Goal: Transaction & Acquisition: Purchase product/service

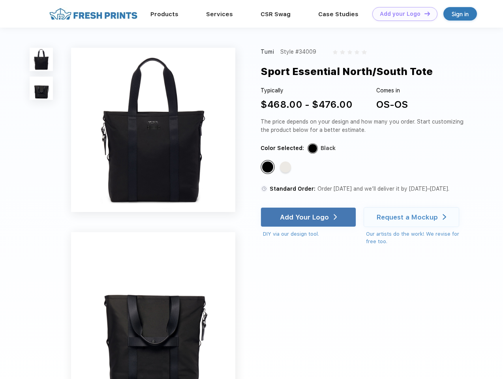
click at [402, 14] on link "Add your Logo Design Tool" at bounding box center [404, 14] width 65 height 14
click at [0, 0] on div "Design Tool" at bounding box center [0, 0] width 0 height 0
click at [424, 13] on link "Add your Logo Design Tool" at bounding box center [404, 14] width 65 height 14
click at [41, 59] on img at bounding box center [41, 59] width 23 height 23
click at [41, 88] on img at bounding box center [41, 88] width 23 height 23
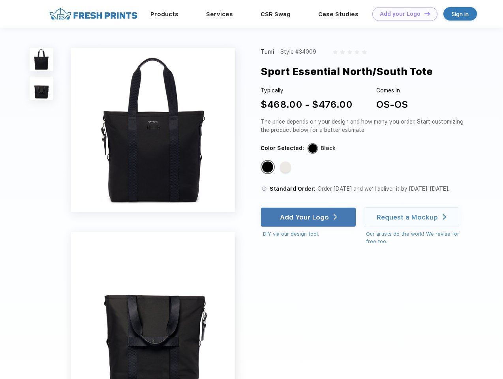
click at [268, 167] on div "Standard Color" at bounding box center [267, 166] width 11 height 11
click at [286, 167] on div "Standard Color" at bounding box center [285, 166] width 11 height 11
click at [309, 217] on div "Add Your Logo" at bounding box center [304, 217] width 49 height 8
click at [413, 217] on div "Request a Mockup" at bounding box center [407, 217] width 61 height 8
